Goal: Complete application form

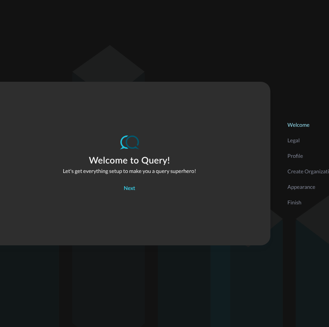
click at [132, 189] on div "Next" at bounding box center [129, 188] width 11 height 9
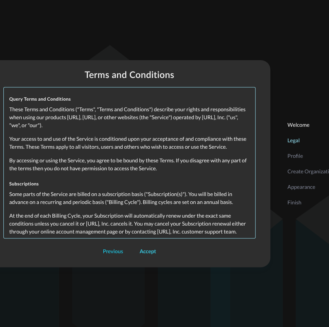
click at [146, 253] on div "Accept" at bounding box center [148, 251] width 16 height 9
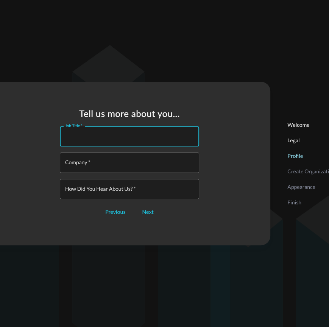
click at [152, 140] on input "Job Title   *" at bounding box center [131, 136] width 135 height 20
type input "SE"
click at [134, 166] on input "Company   *" at bounding box center [131, 163] width 135 height 20
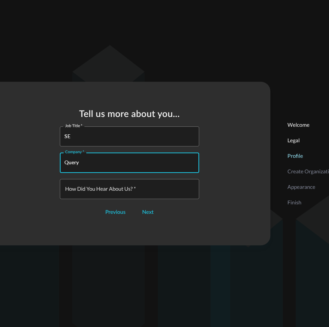
type input "Query"
click at [128, 192] on input "How did you hear about us?   *" at bounding box center [131, 189] width 135 height 20
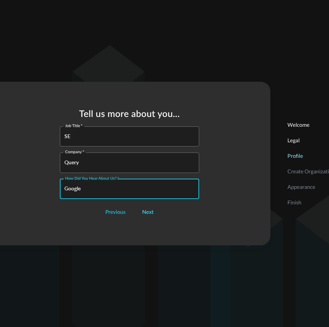
type input "Google"
click at [150, 215] on div "Next" at bounding box center [147, 212] width 11 height 9
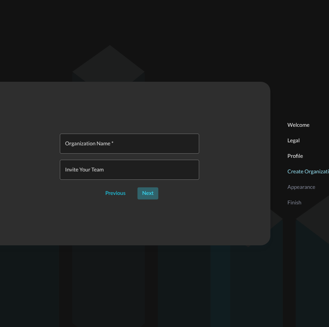
click at [150, 193] on div "Next" at bounding box center [147, 193] width 11 height 9
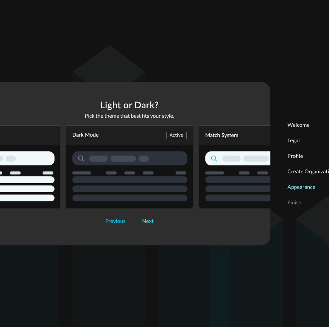
click at [150, 221] on div "Next" at bounding box center [147, 221] width 11 height 9
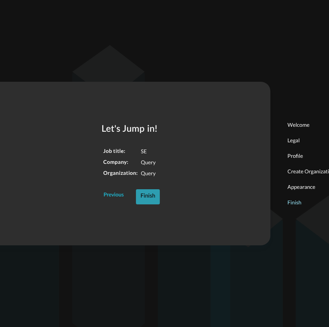
click at [155, 196] on button "Finish" at bounding box center [148, 196] width 24 height 15
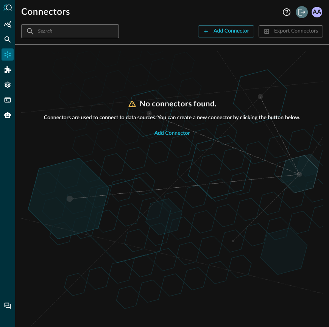
click at [301, 14] on icon "Logout" at bounding box center [301, 12] width 9 height 9
